Goal: Task Accomplishment & Management: Manage account settings

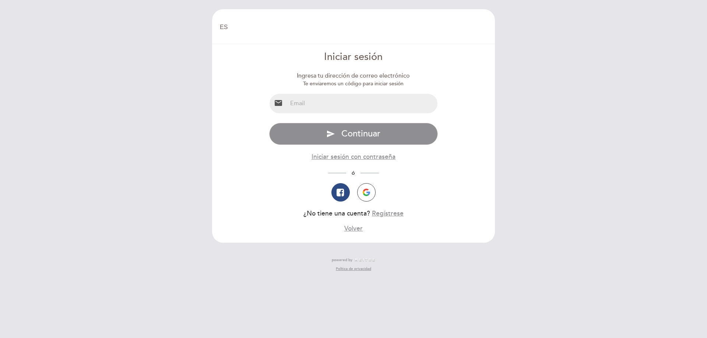
select select "es"
click at [307, 109] on input "email" at bounding box center [362, 104] width 151 height 20
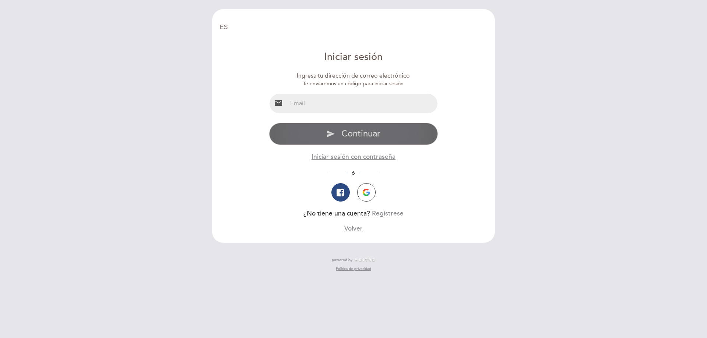
type input "[PERSON_NAME][EMAIL_ADDRESS][DOMAIN_NAME]"
click at [340, 134] on button "send Continuar" at bounding box center [353, 134] width 169 height 22
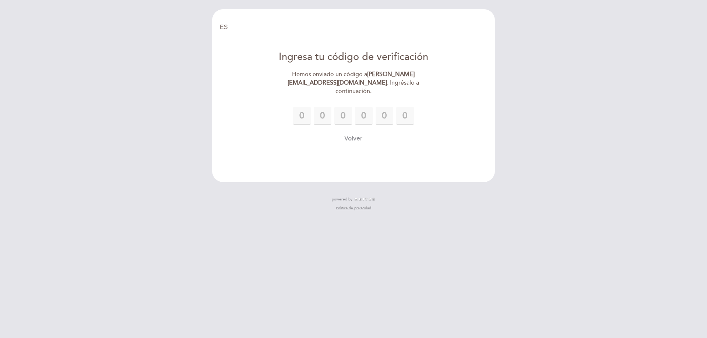
type input "6"
type input "5"
type input "3"
type input "8"
type input "2"
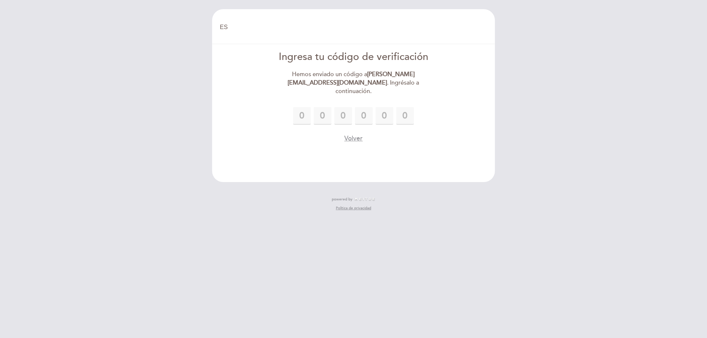
type input "7"
